Goal: Register for event/course

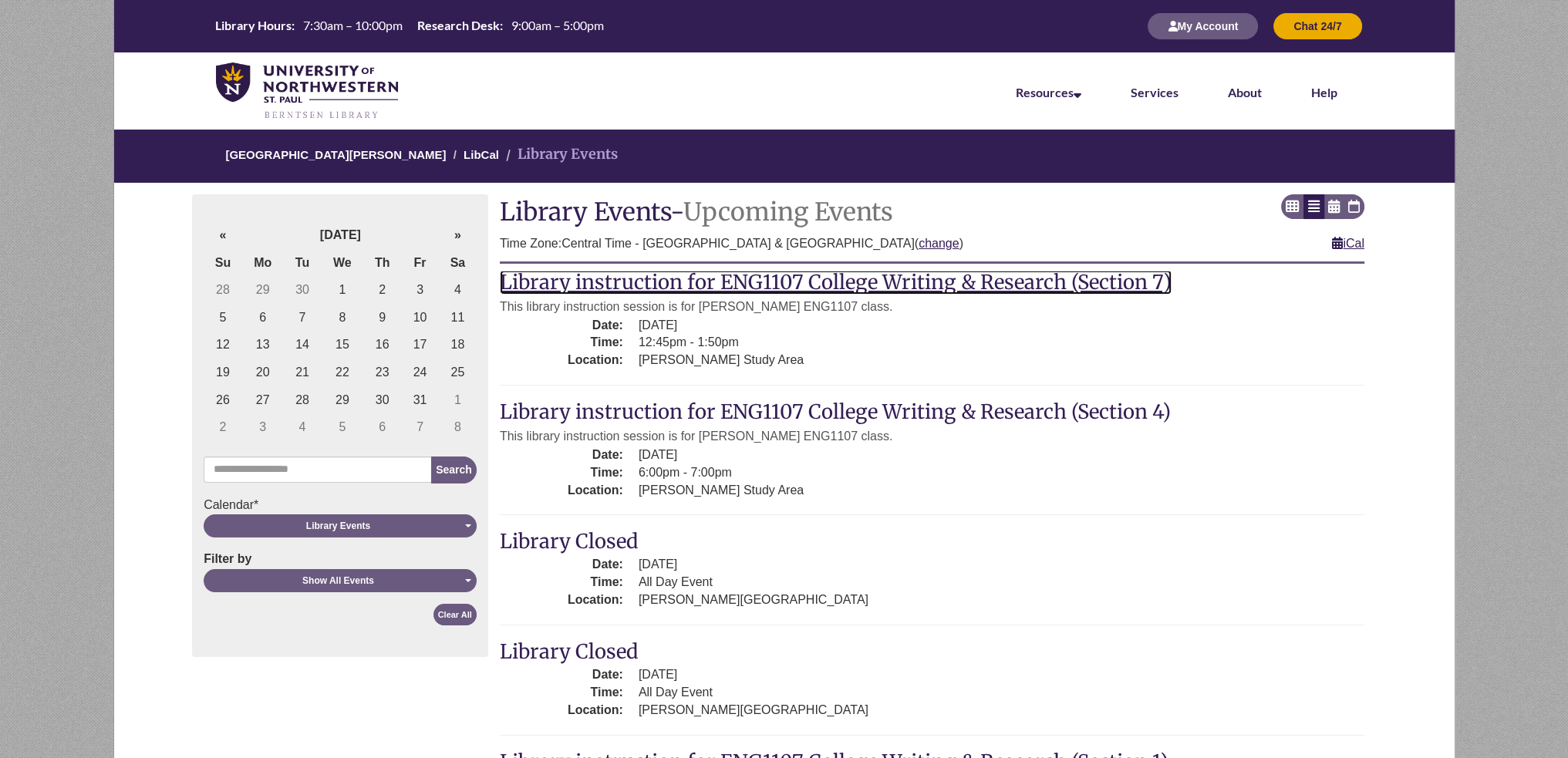
click at [850, 287] on link "Library instruction for ENG1107 College Writing & Research (Section 7)" at bounding box center [836, 281] width 672 height 25
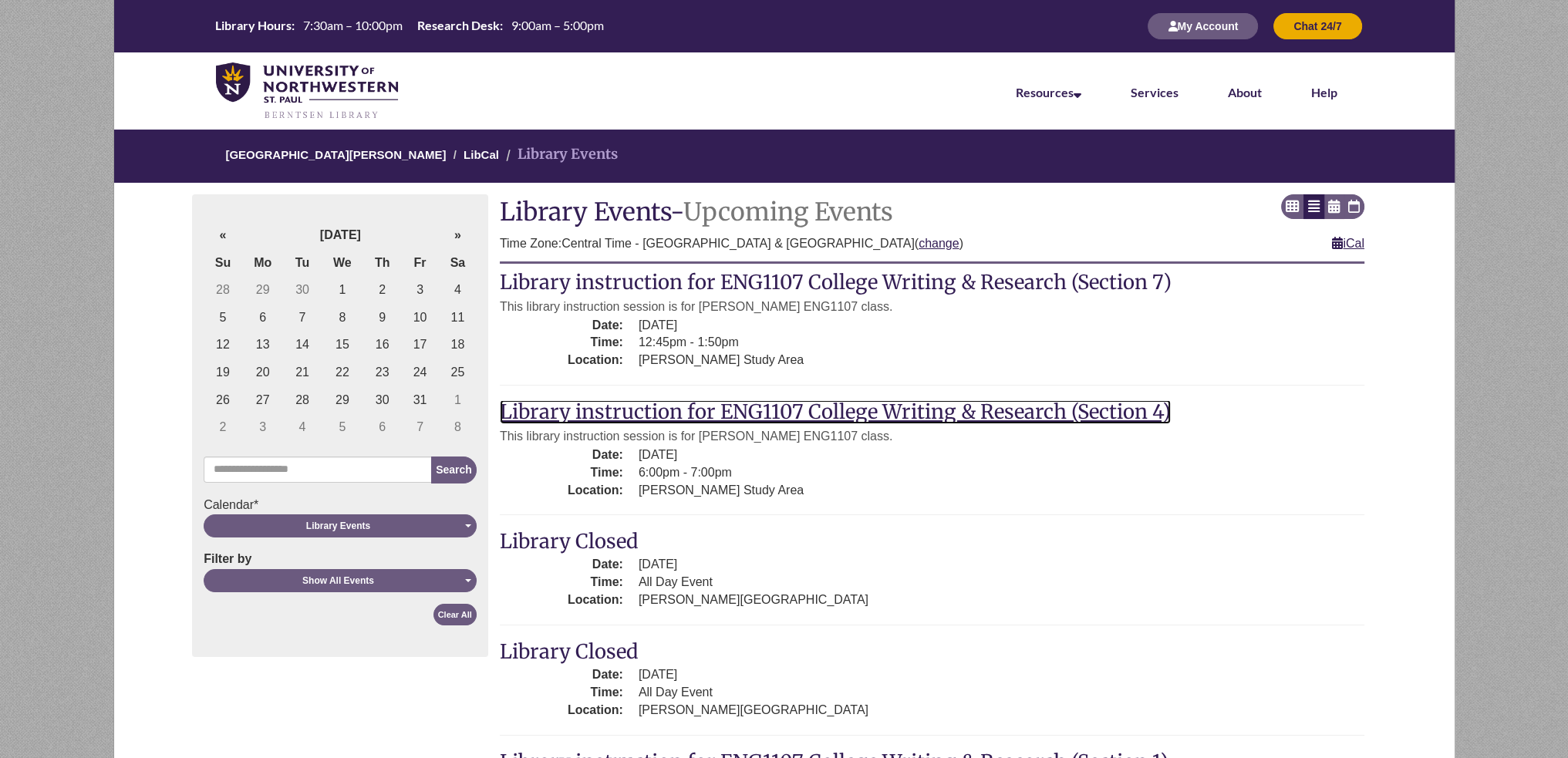
click at [691, 413] on link "Library instruction for ENG1107 College Writing & Research (Section 4)" at bounding box center [836, 412] width 671 height 25
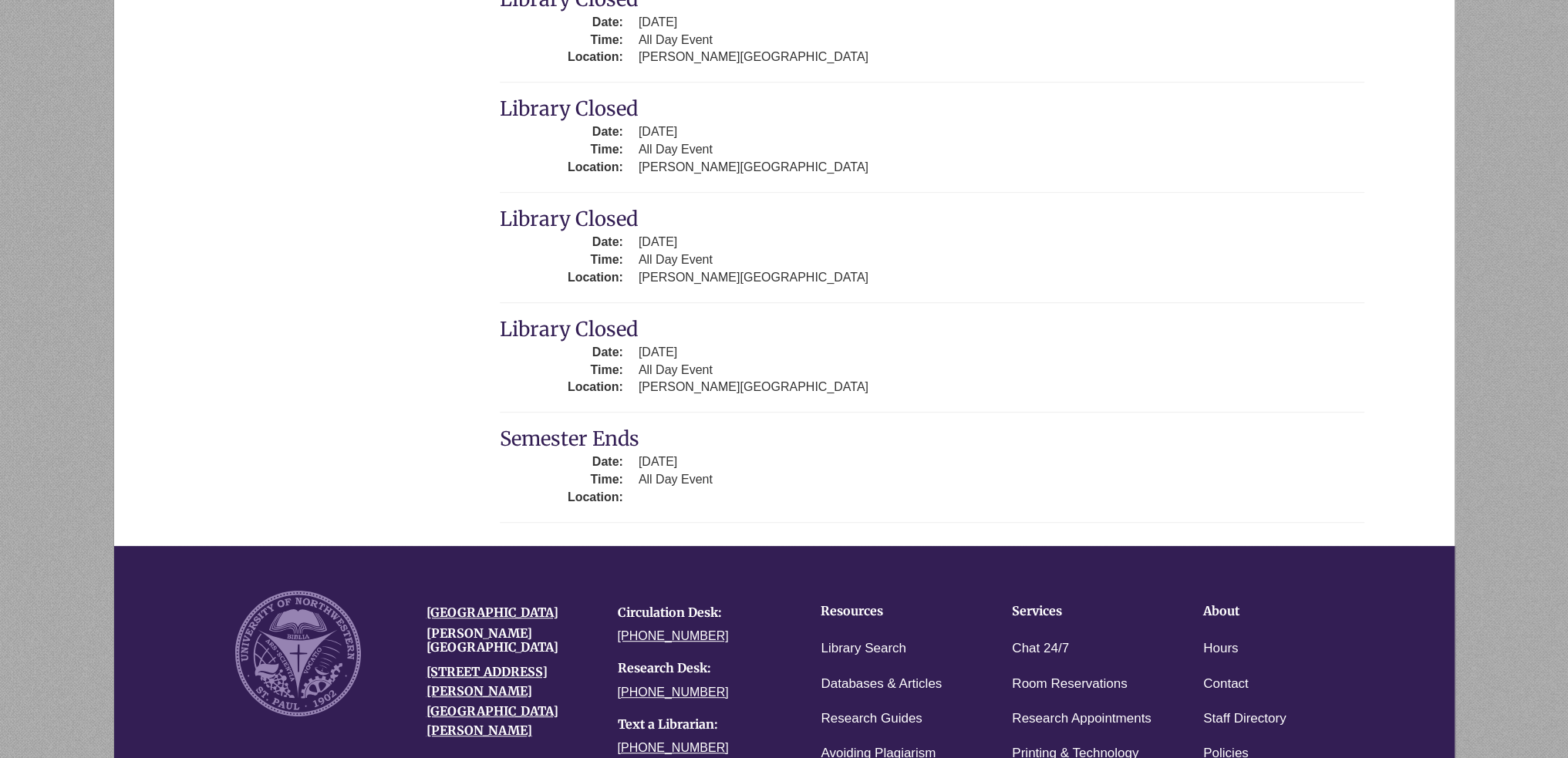
scroll to position [1079, 0]
